Goal: Information Seeking & Learning: Check status

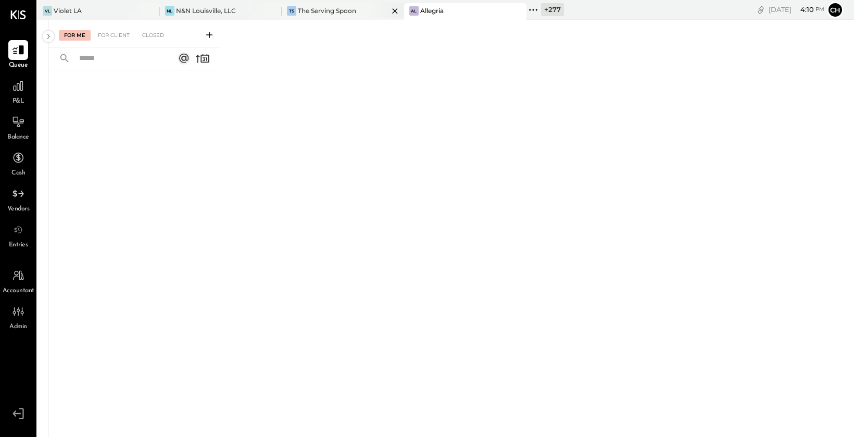
click at [322, 13] on div "The Serving Spoon" at bounding box center [327, 10] width 58 height 9
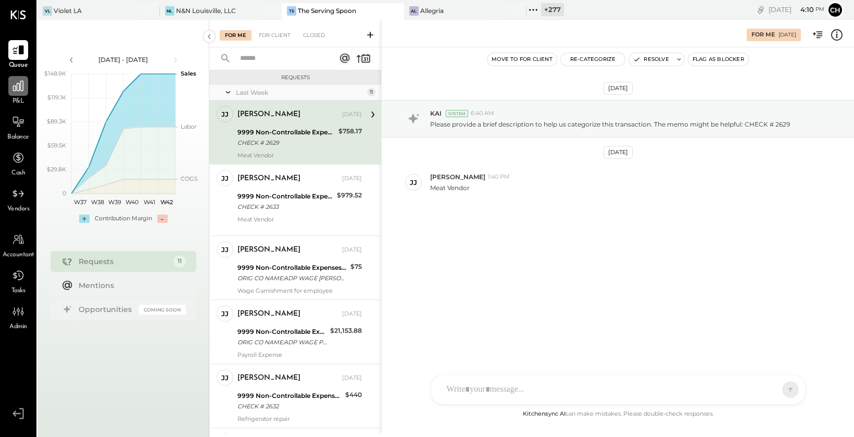
click at [17, 87] on icon at bounding box center [18, 86] width 14 height 14
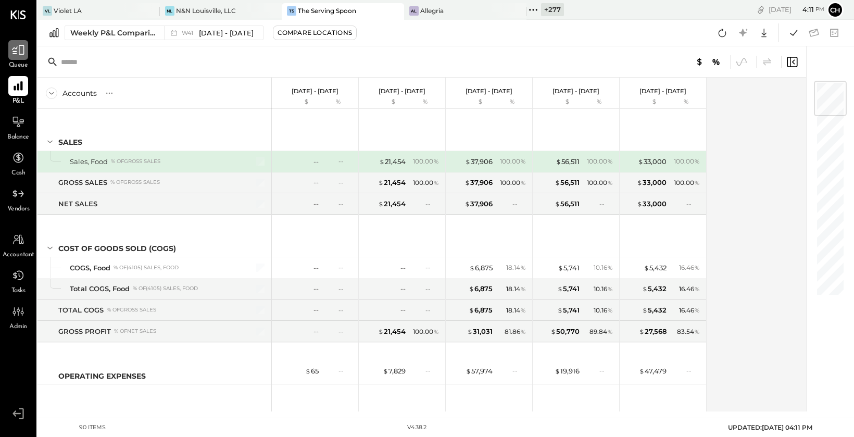
click at [17, 52] on icon at bounding box center [18, 50] width 14 height 14
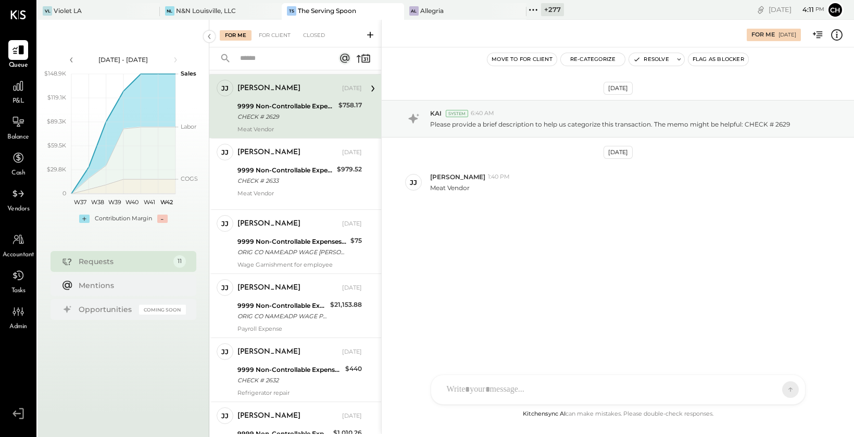
scroll to position [31, 0]
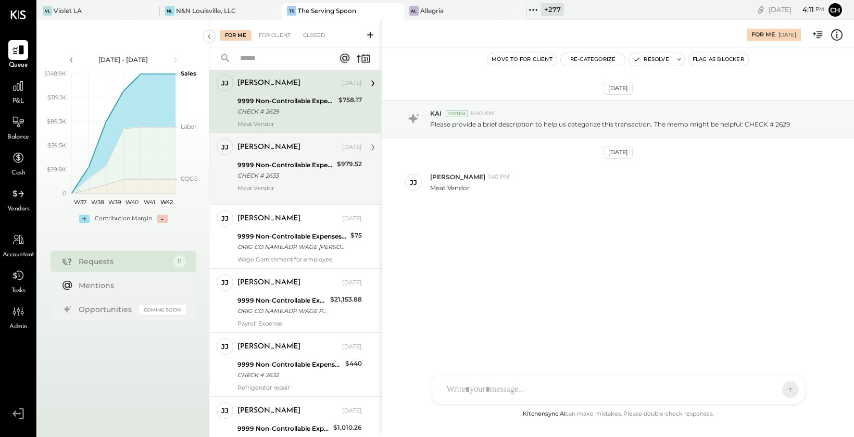
click at [306, 163] on div "9999 Non-Controllable Expenses:Other Income and Expenses:To Be Classified P&L" at bounding box center [286, 165] width 96 height 10
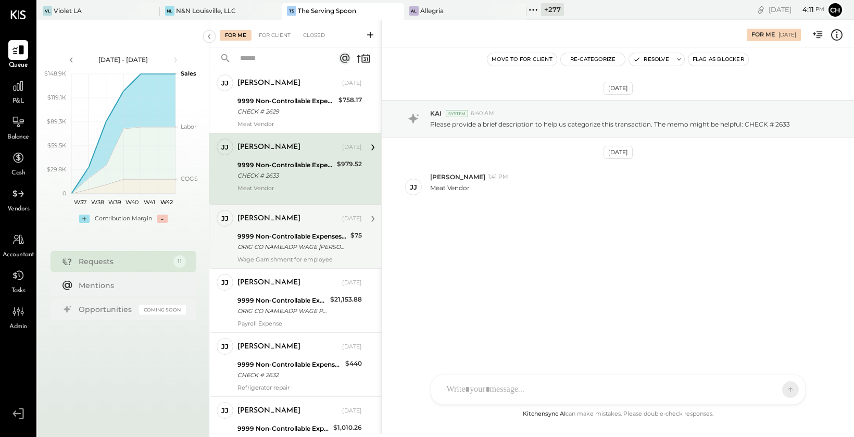
click at [306, 230] on div "9999 Non-Controllable Expenses:Other Income and Expenses:To Be Classified P&L O…" at bounding box center [293, 241] width 110 height 23
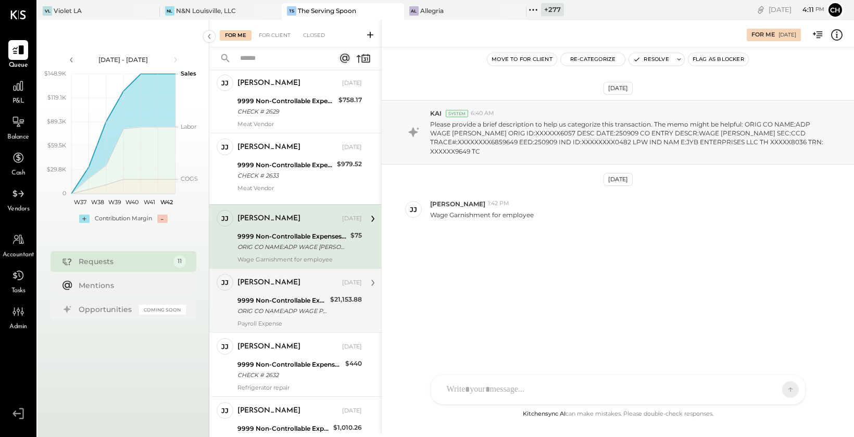
click at [309, 302] on div "9999 Non-Controllable Expenses:Other Income and Expenses:To Be Classified P&L" at bounding box center [283, 300] width 90 height 10
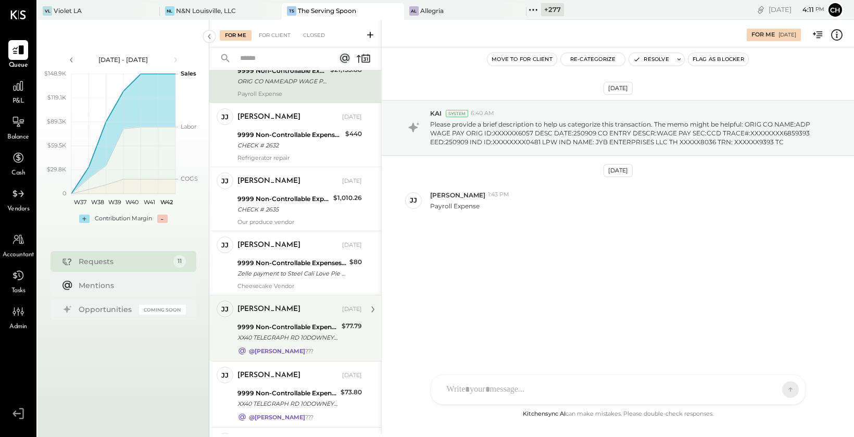
scroll to position [411, 0]
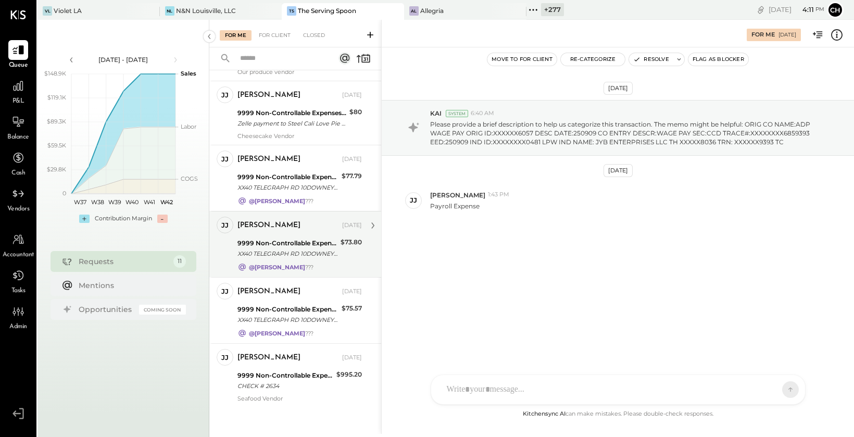
click at [309, 263] on div "@[PERSON_NAME] ???" at bounding box center [300, 267] width 125 height 9
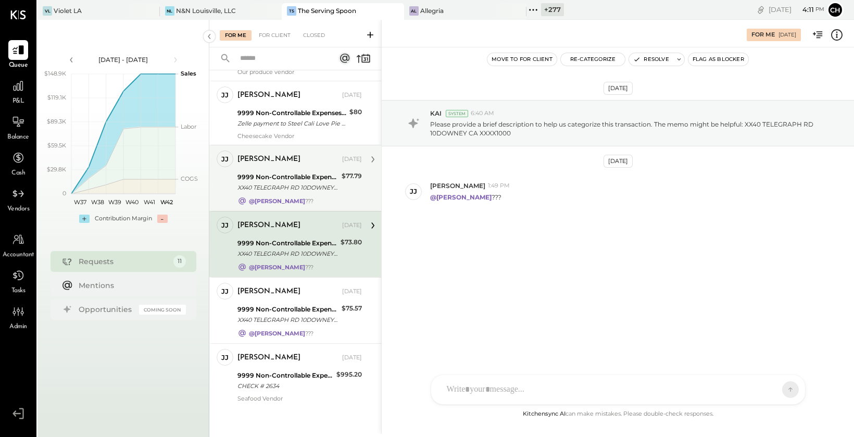
click at [303, 188] on div "XX40 TELEGRAPH RD 10DOWNEY CA XXXX1000" at bounding box center [288, 187] width 101 height 10
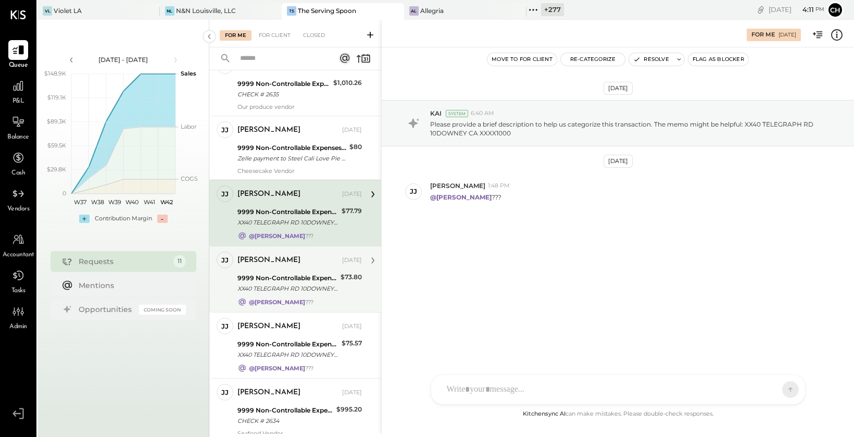
scroll to position [365, 0]
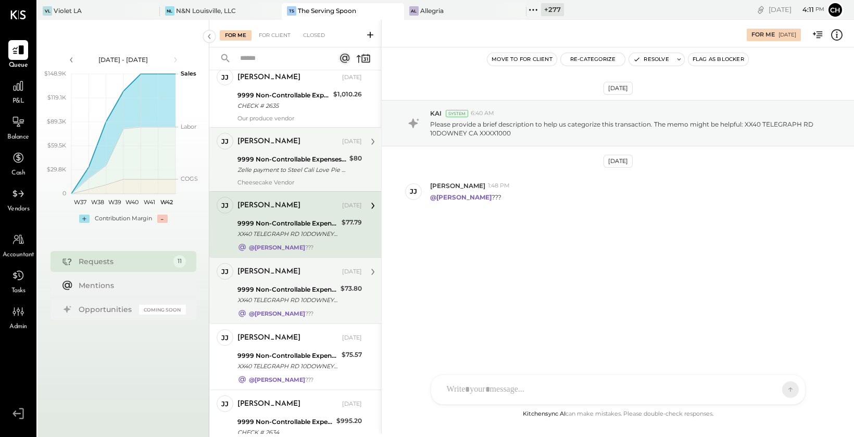
click at [295, 167] on div "Zelle payment to Steel Cali Love Pie JPM99bn7h9tb" at bounding box center [292, 170] width 109 height 10
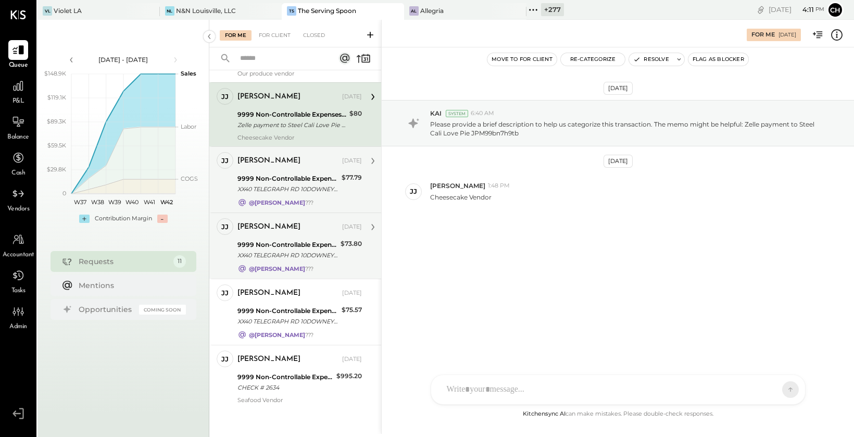
scroll to position [411, 0]
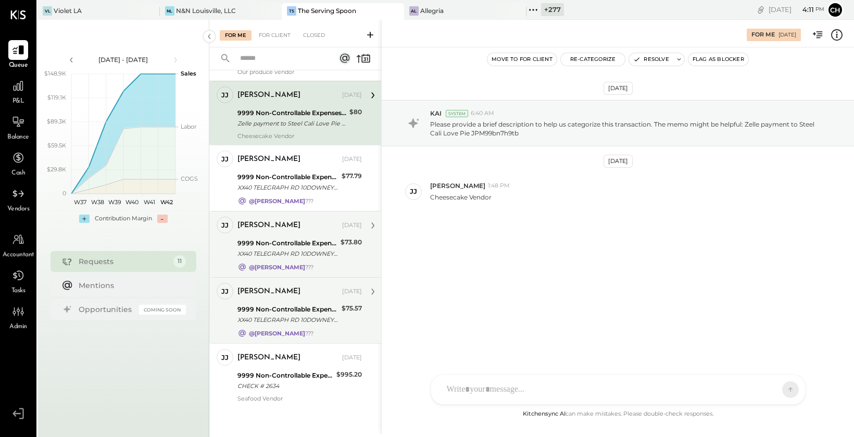
click at [315, 304] on div "9999 Non-Controllable Expenses:Other Income and Expenses:To Be Classified P&L" at bounding box center [288, 309] width 101 height 10
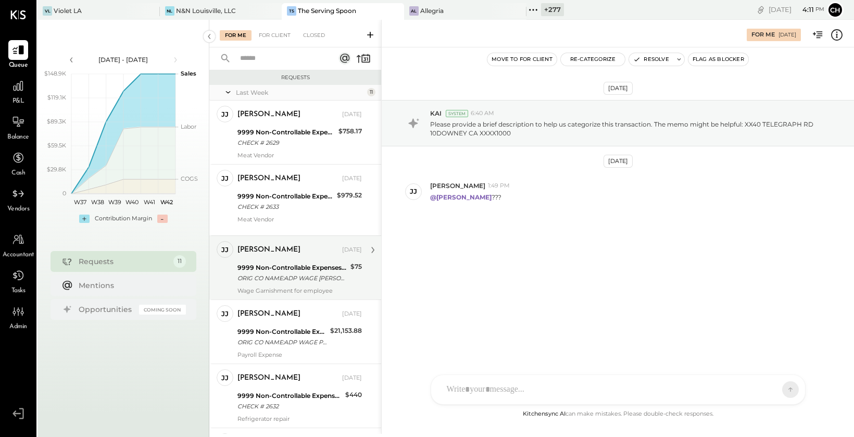
click at [306, 258] on div "[PERSON_NAME] [DATE] 9999 Non-Controllable Expenses:Other Income and Expenses:T…" at bounding box center [300, 267] width 125 height 53
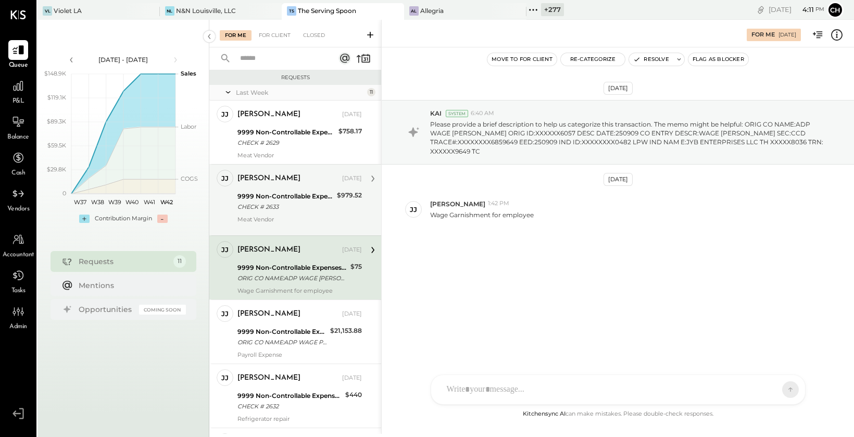
click at [295, 204] on div "CHECK # 2633" at bounding box center [286, 207] width 96 height 10
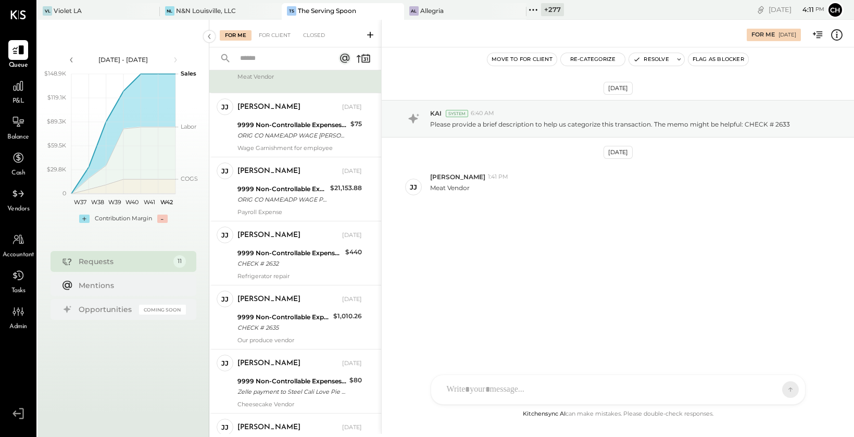
scroll to position [158, 0]
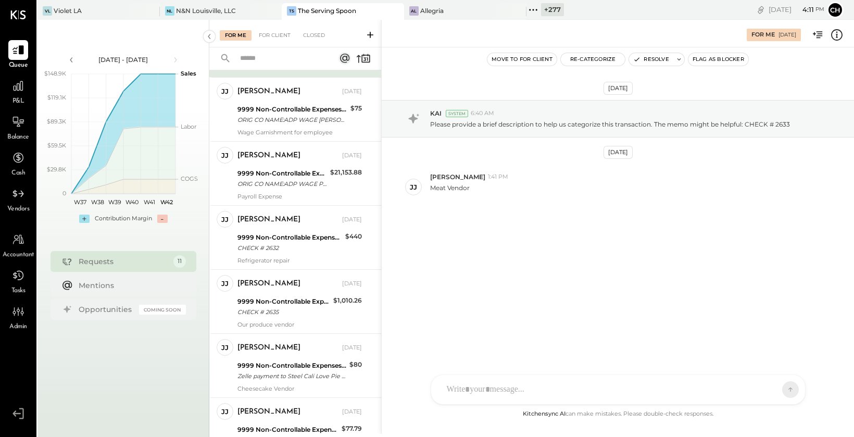
click at [297, 231] on div "9999 Non-Controllable Expenses:Other Income and Expenses:To Be Classified P&L C…" at bounding box center [290, 242] width 105 height 23
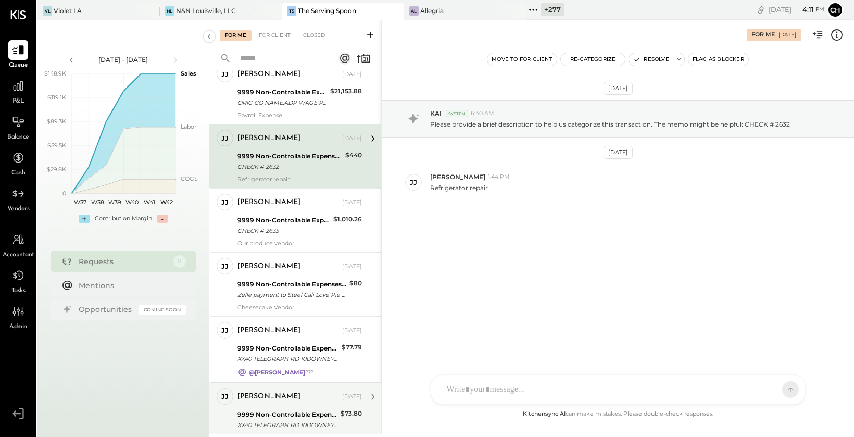
scroll to position [285, 0]
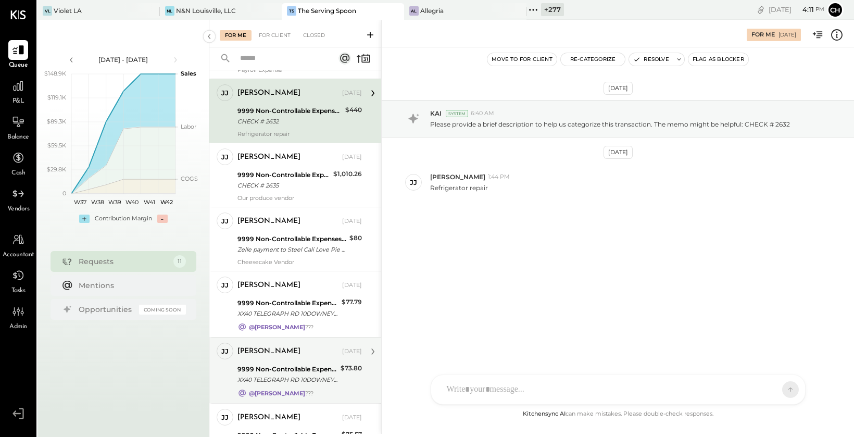
click at [297, 231] on div "[PERSON_NAME] [DATE] 9999 Non-Controllable Expenses:Other Income and Expenses:T…" at bounding box center [300, 239] width 125 height 53
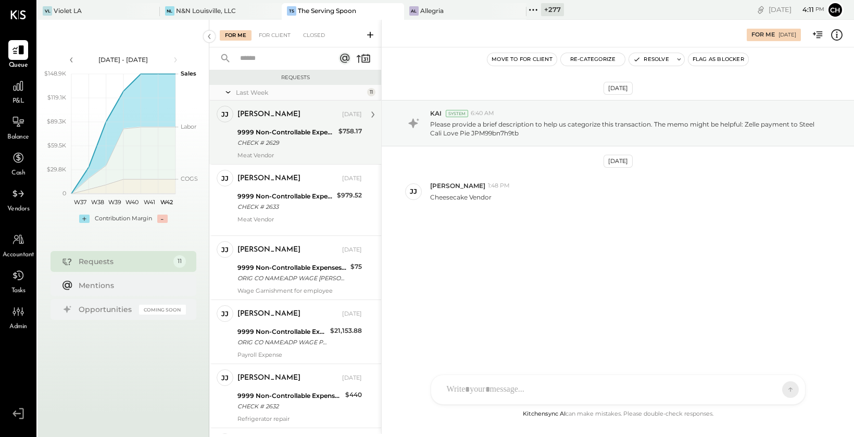
click at [293, 137] on div "9999 Non-Controllable Expenses:Other Income and Expenses:To Be Classified P&L" at bounding box center [287, 132] width 98 height 10
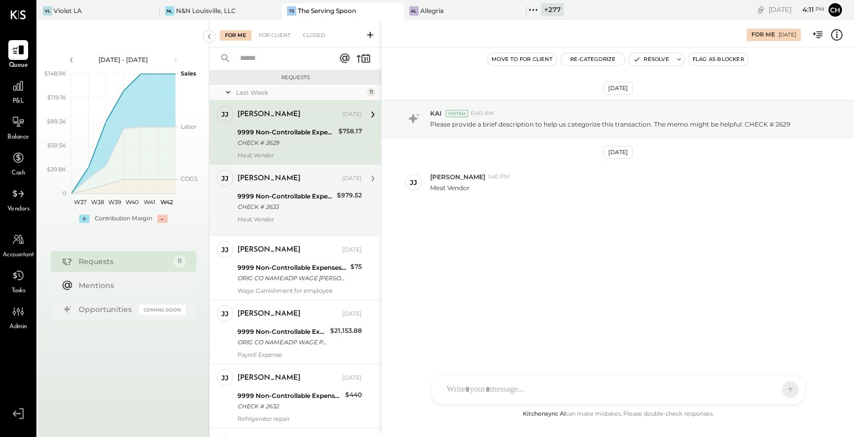
click at [293, 195] on div "9999 Non-Controllable Expenses:Other Income and Expenses:To Be Classified P&L" at bounding box center [286, 196] width 96 height 10
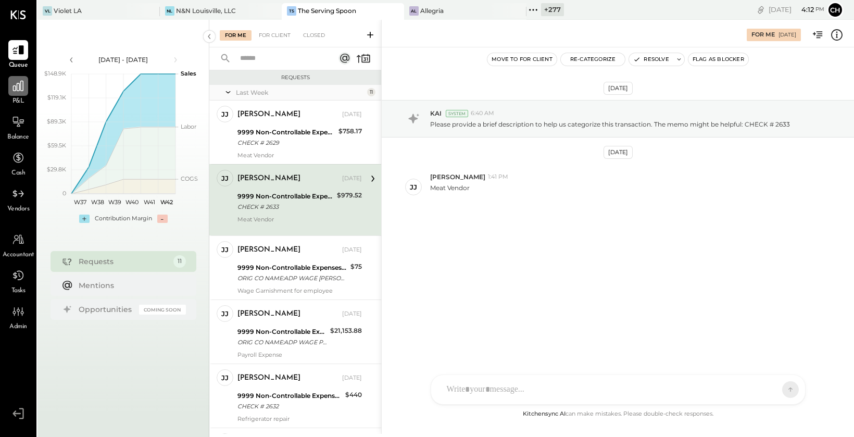
click at [15, 86] on icon at bounding box center [18, 86] width 10 height 10
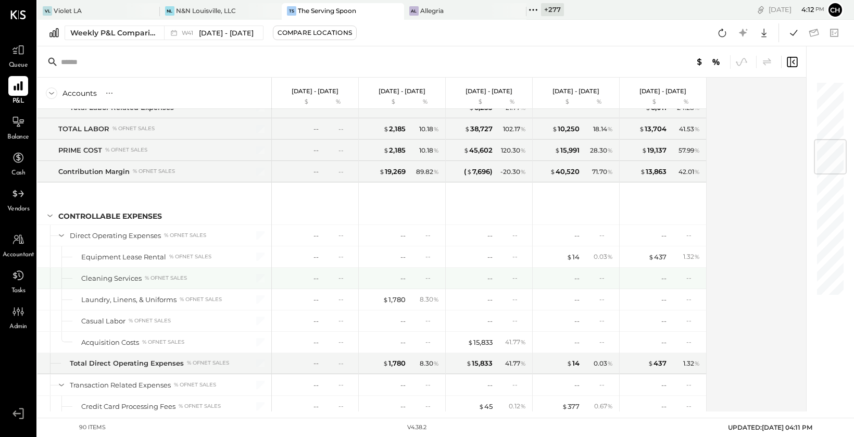
scroll to position [551, 0]
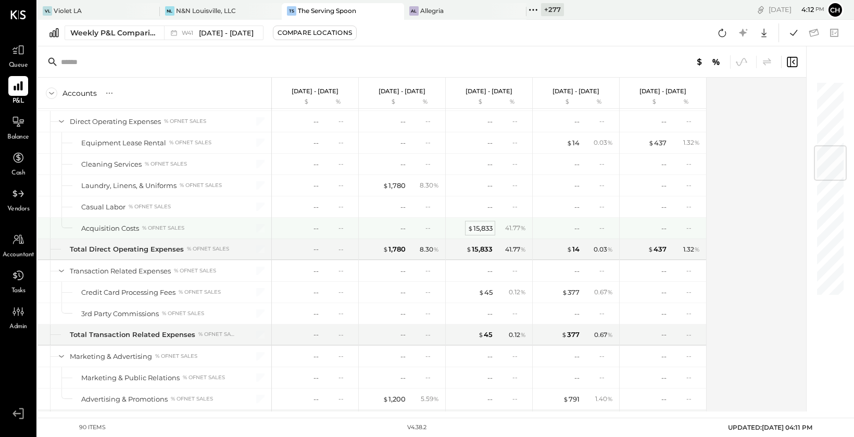
click at [488, 228] on div "$ 15,833" at bounding box center [480, 229] width 25 height 10
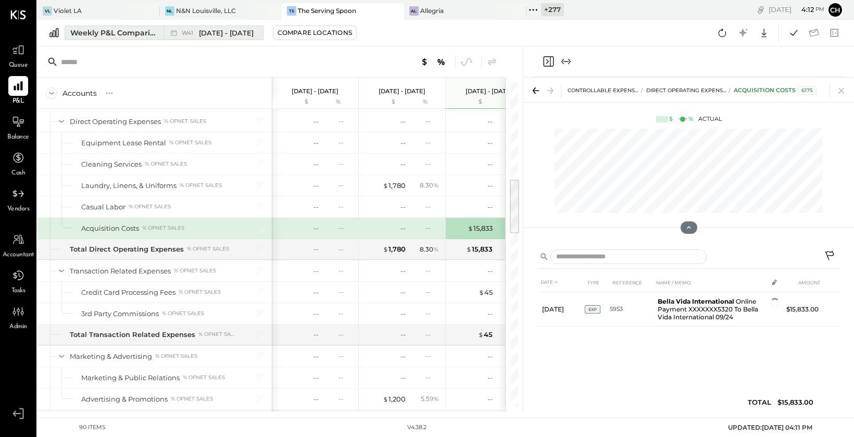
click at [126, 36] on div "Weekly P&L Comparison" at bounding box center [114, 33] width 88 height 10
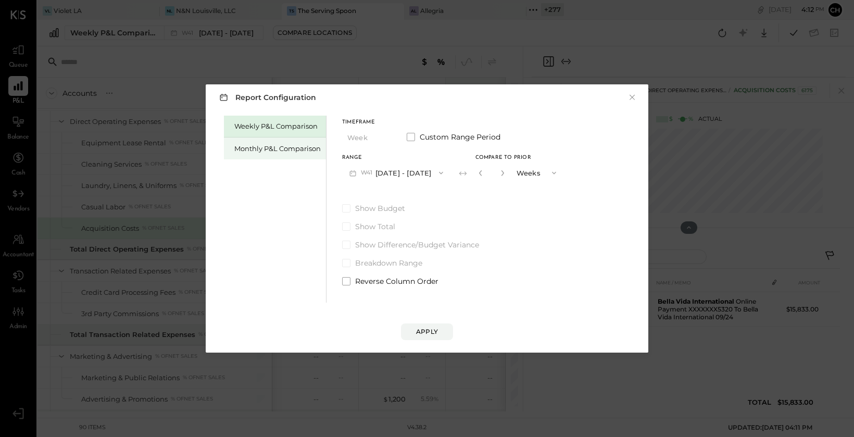
click at [272, 147] on div "Monthly P&L Comparison" at bounding box center [277, 149] width 86 height 10
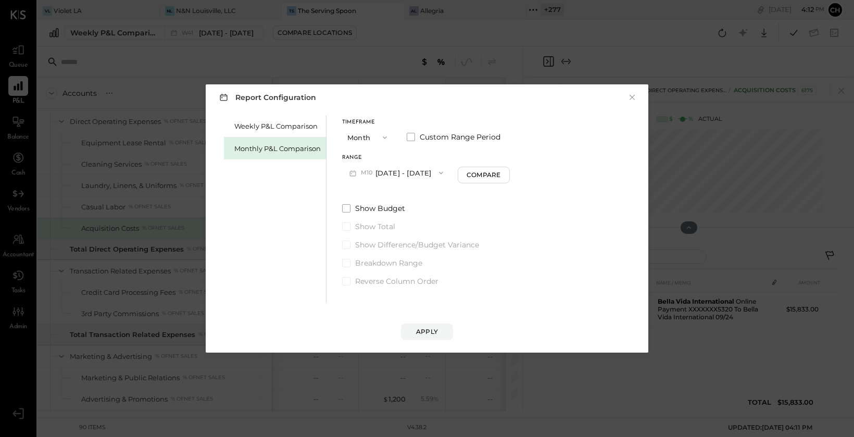
click at [393, 176] on button "M10 [DATE] - [DATE]" at bounding box center [396, 172] width 108 height 19
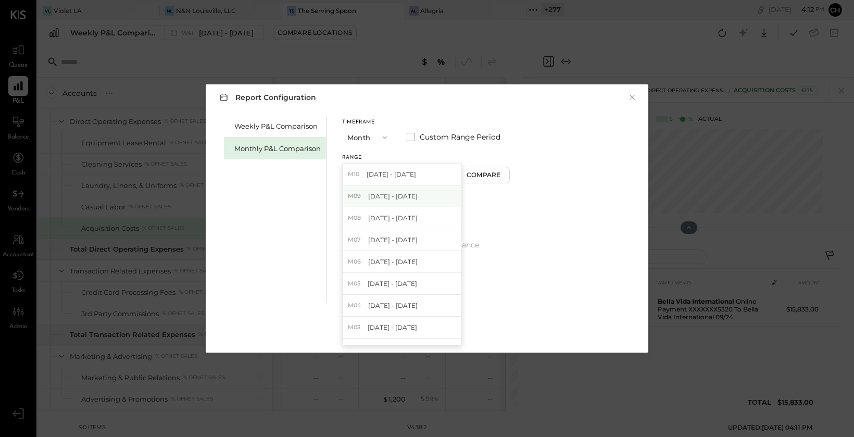
click at [393, 196] on span "[DATE] - [DATE]" at bounding box center [392, 196] width 49 height 9
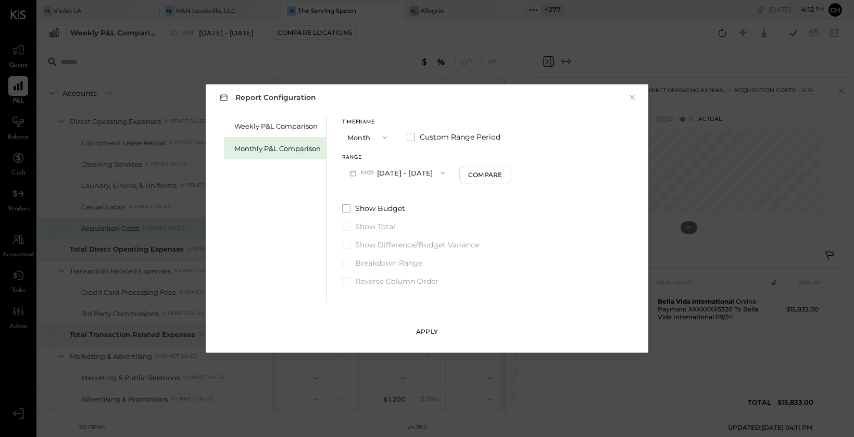
click at [425, 309] on div "Apply" at bounding box center [427, 331] width 22 height 9
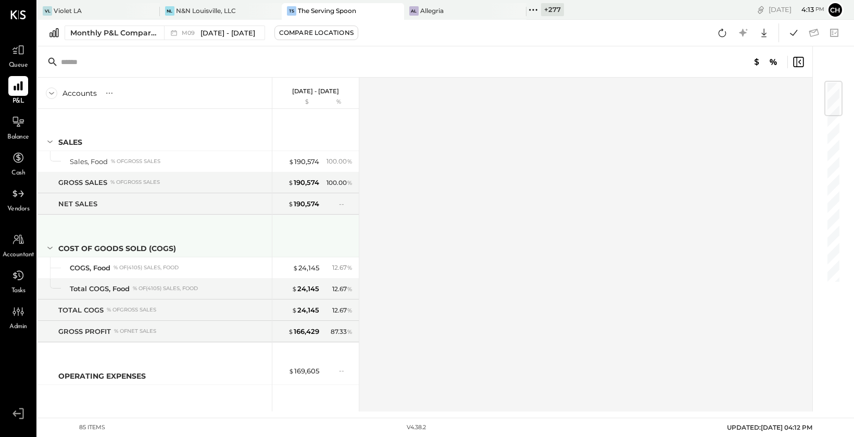
scroll to position [404, 0]
